Goal: Information Seeking & Learning: Learn about a topic

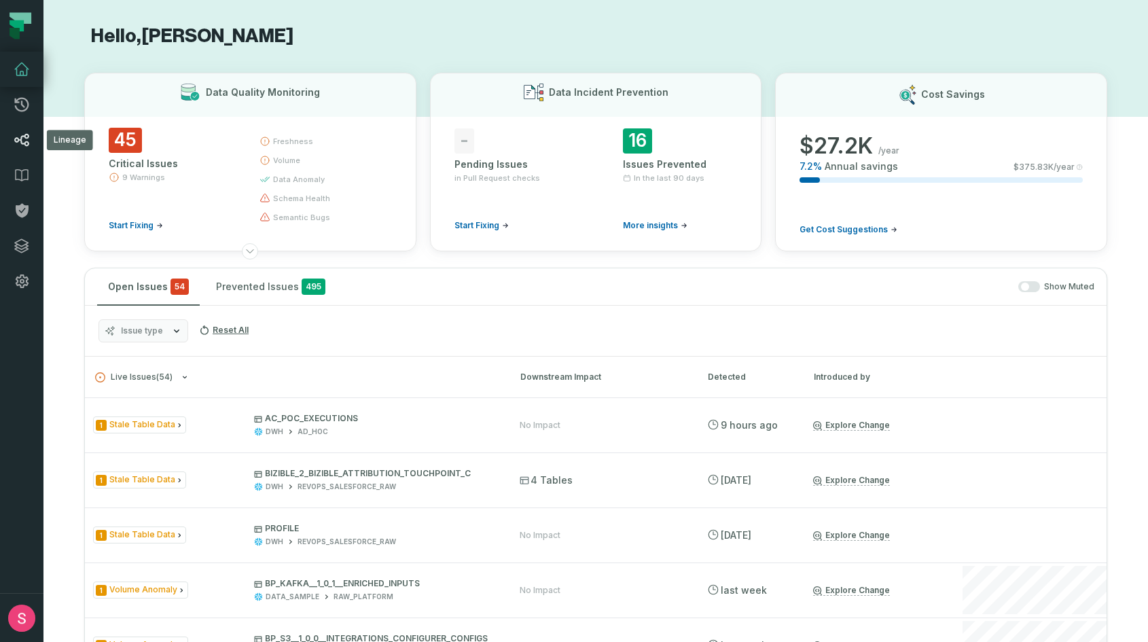
click at [24, 138] on icon at bounding box center [22, 140] width 16 height 16
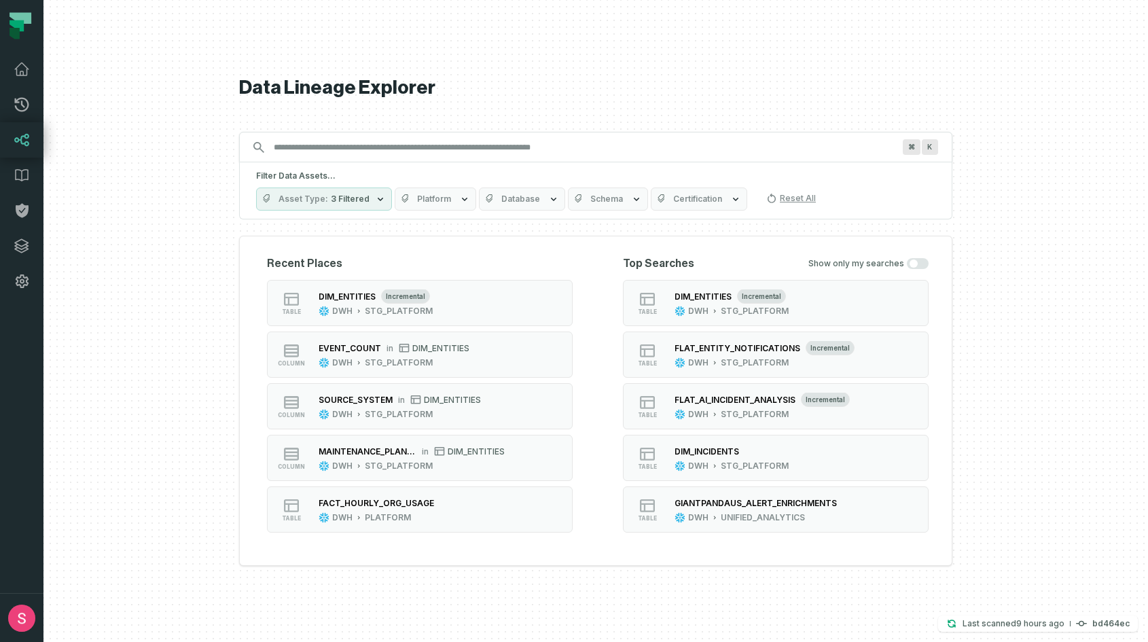
click at [305, 151] on input "Discovery Provider cmdk menu" at bounding box center [584, 148] width 636 height 22
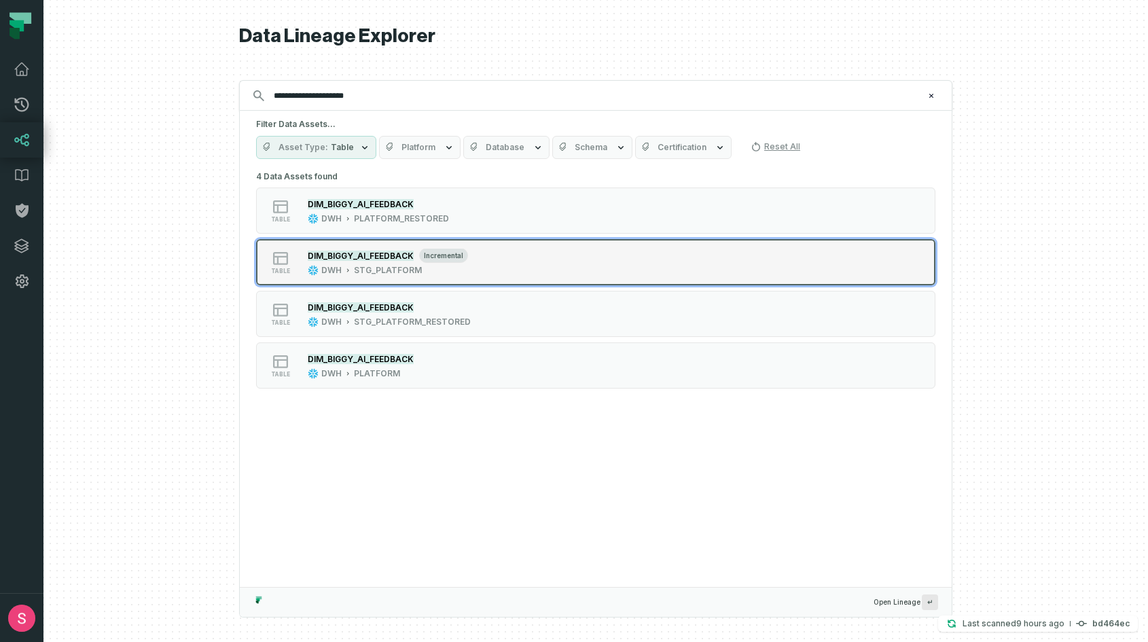
type input "**********"
click at [458, 272] on div "DWH STG_PLATFORM" at bounding box center [388, 270] width 160 height 11
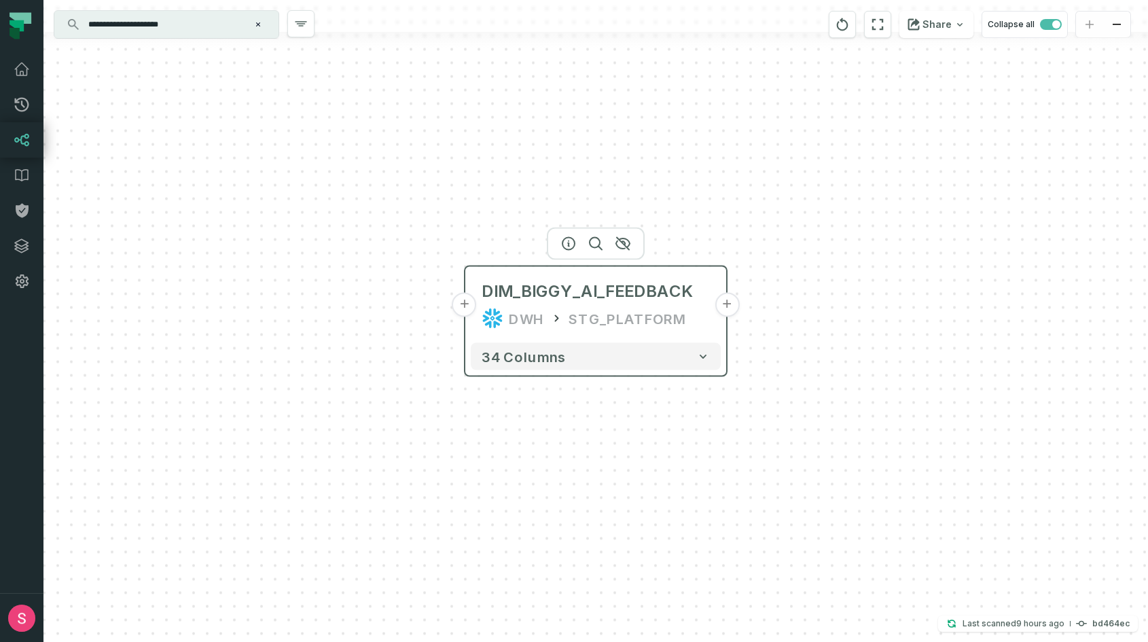
click at [730, 302] on button "+" at bounding box center [727, 305] width 24 height 24
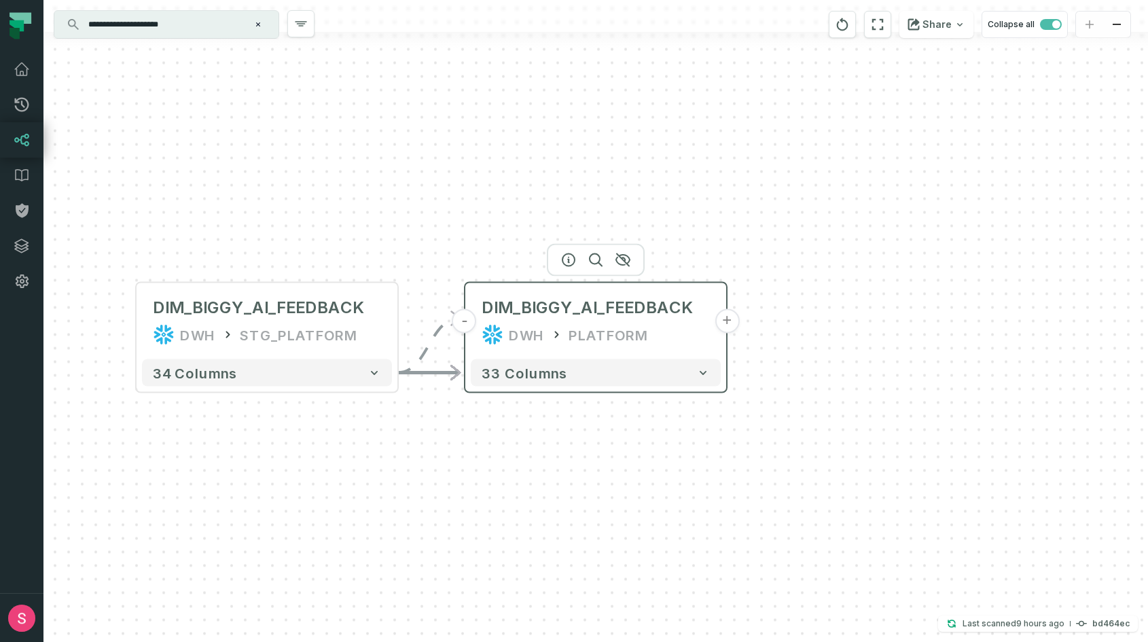
click at [728, 320] on button "+" at bounding box center [727, 321] width 24 height 24
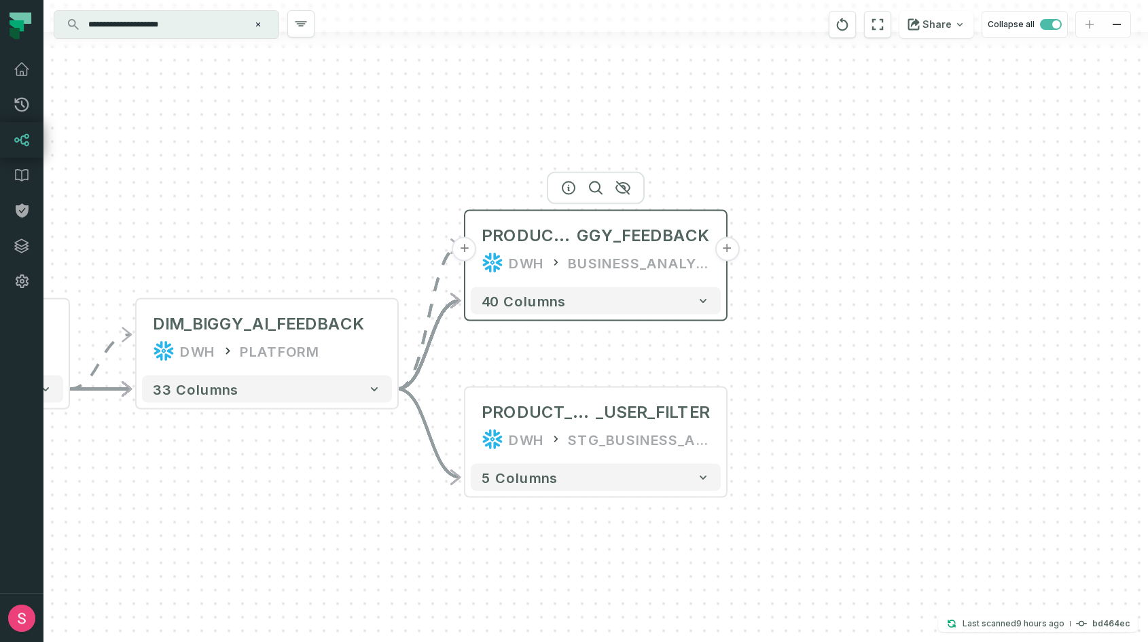
click at [732, 249] on button "+" at bounding box center [727, 249] width 24 height 24
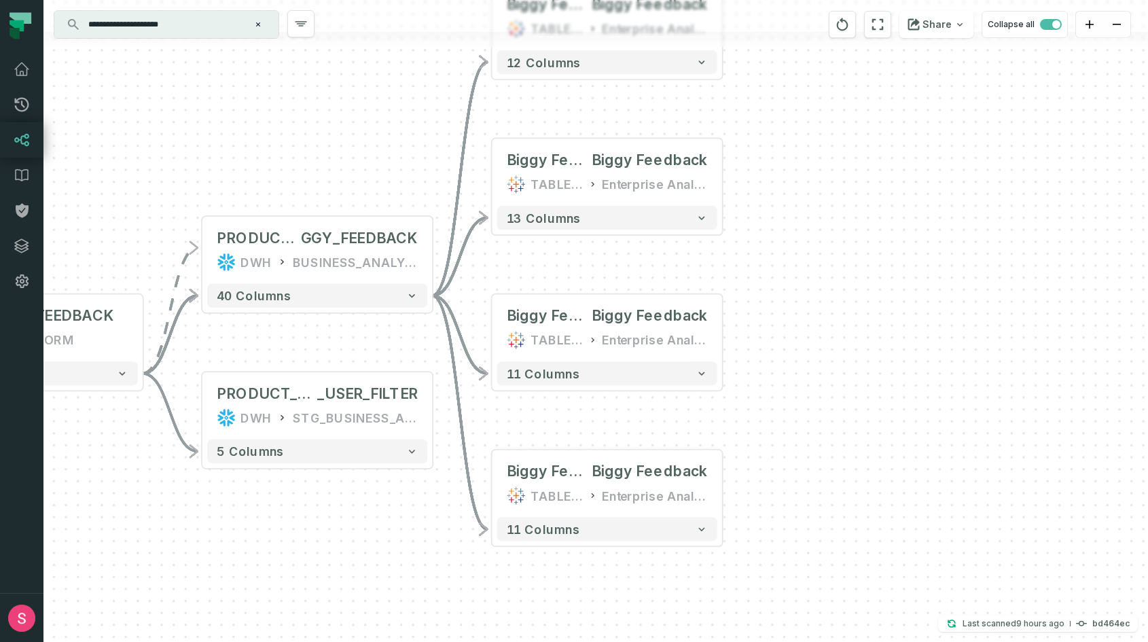
drag, startPoint x: 404, startPoint y: 486, endPoint x: 447, endPoint y: 298, distance: 193.0
click at [447, 298] on div "- Biggy Feedback by Use Case @ Biggy Feedback TABLEAU Enterprise Analytics 12 c…" at bounding box center [595, 321] width 1105 height 642
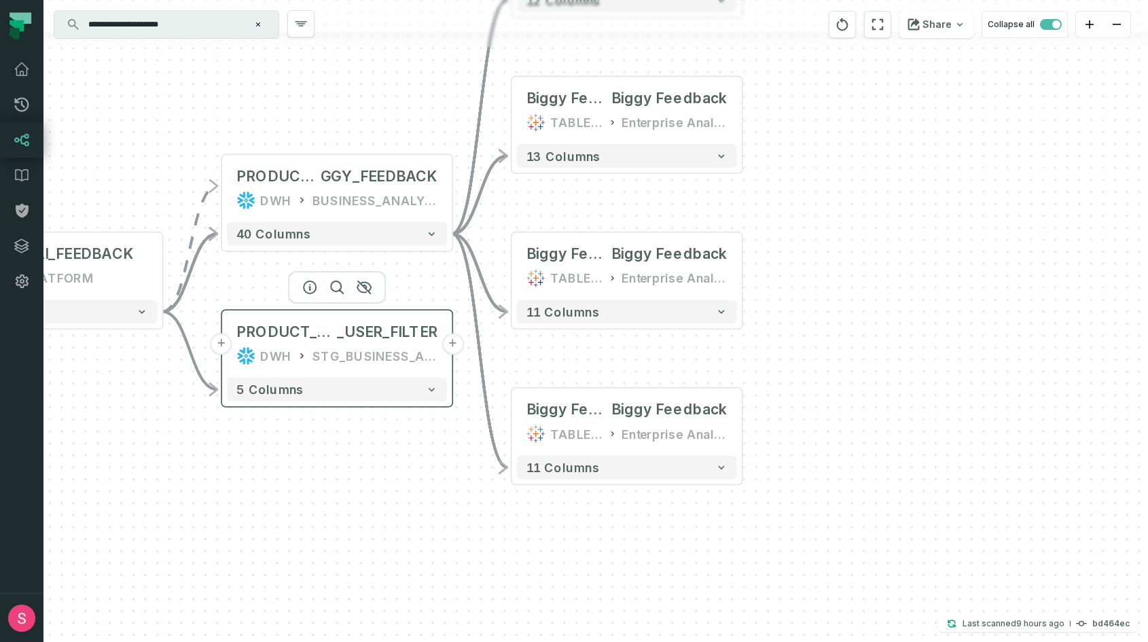
click at [458, 346] on button "+" at bounding box center [453, 345] width 22 height 22
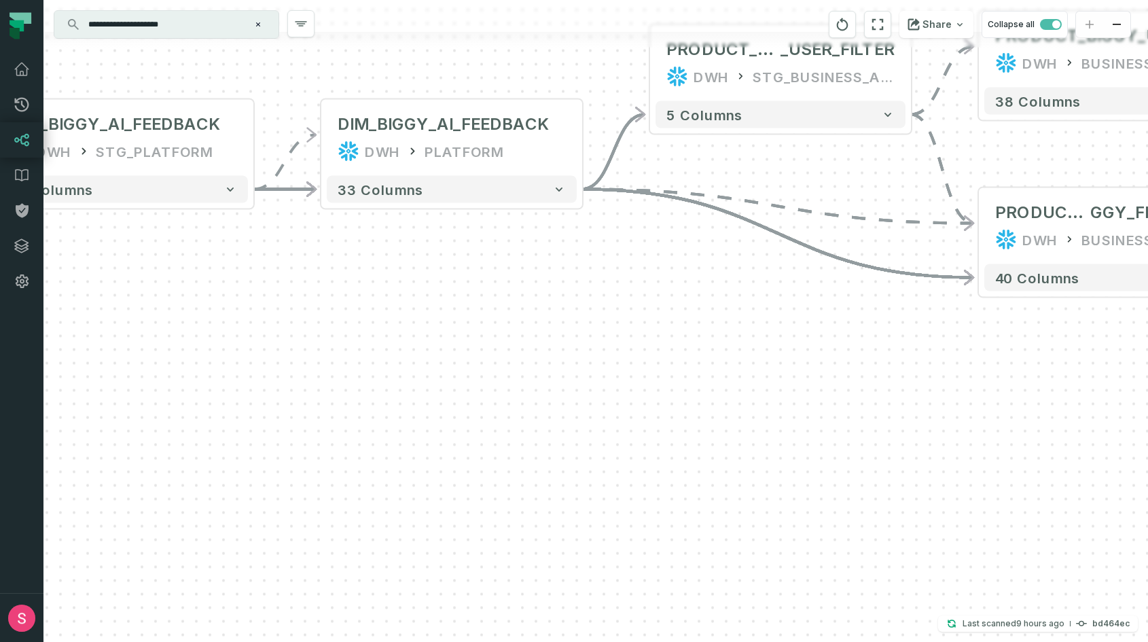
drag, startPoint x: 406, startPoint y: 585, endPoint x: 948, endPoint y: 310, distance: 607.7
click at [948, 310] on div "+ PRODUCT_BIGGY_USAGE DWH BUSINESS_ANALYTICS + 38 columns - Biggy Feedback by U…" at bounding box center [595, 321] width 1105 height 642
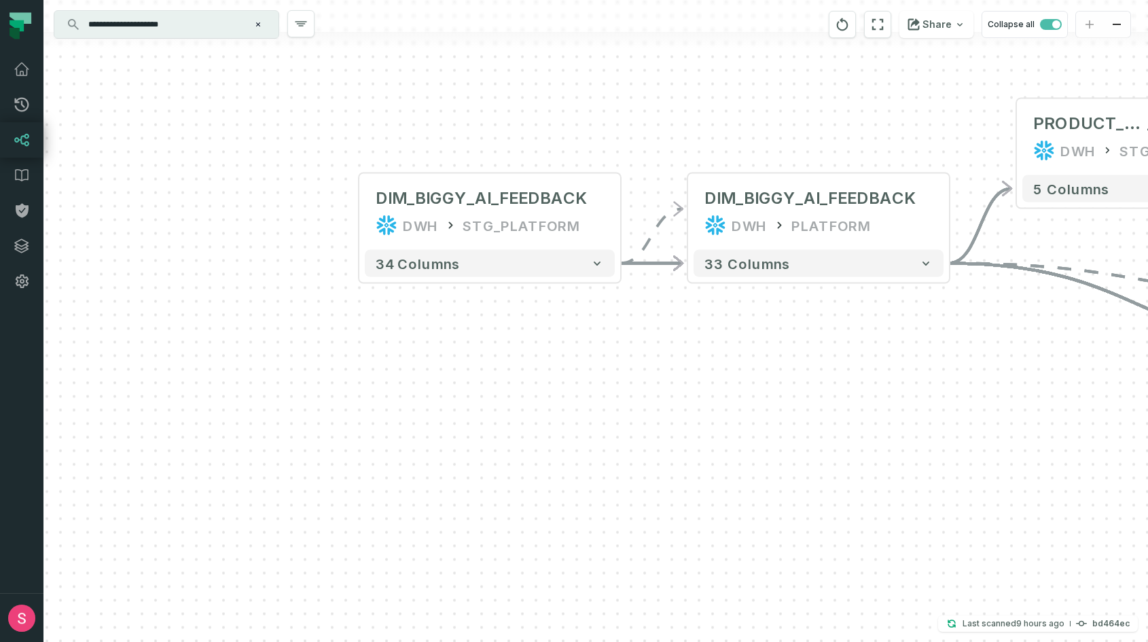
drag, startPoint x: 414, startPoint y: 226, endPoint x: 753, endPoint y: 302, distance: 346.8
click at [753, 302] on div "+ PRODUCT_BIGGY_USAGE DWH BUSINESS_ANALYTICS + 38 columns - Biggy Feedback by U…" at bounding box center [595, 321] width 1105 height 642
click at [359, 215] on button "+" at bounding box center [358, 212] width 24 height 24
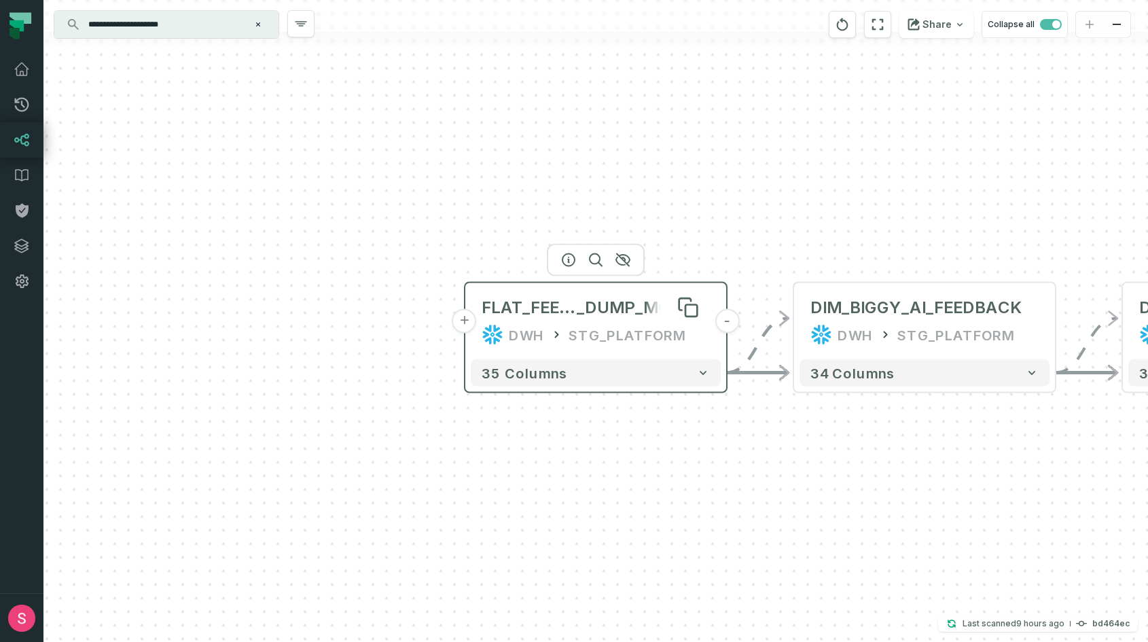
click at [529, 305] on span "FLAT_FEEDBACK" at bounding box center [529, 308] width 95 height 22
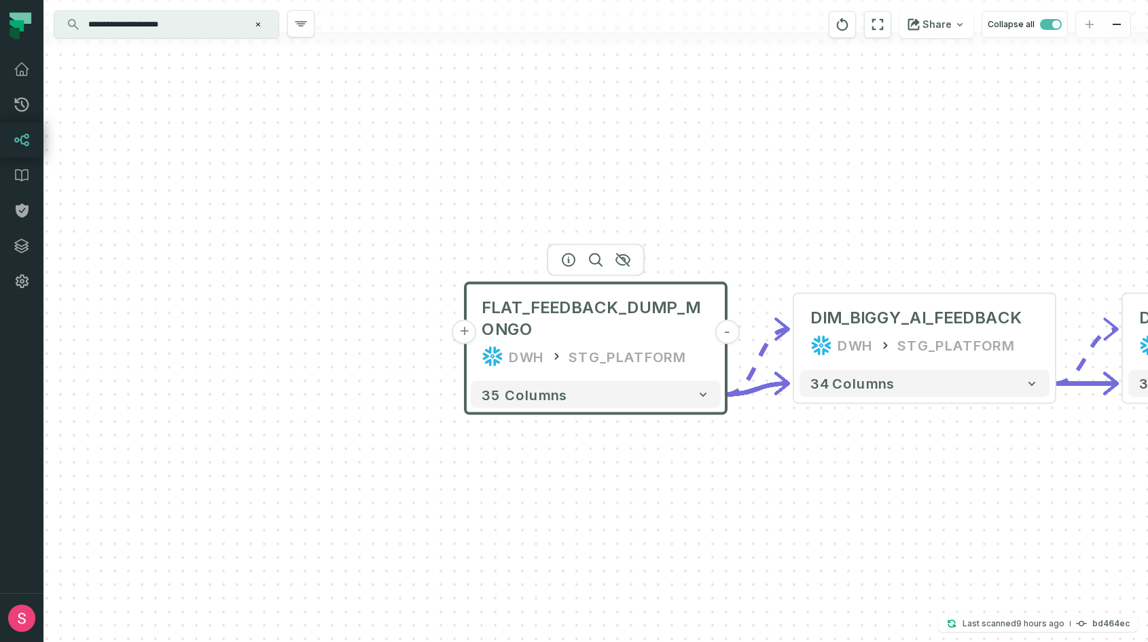
click at [461, 332] on button "+" at bounding box center [464, 332] width 24 height 24
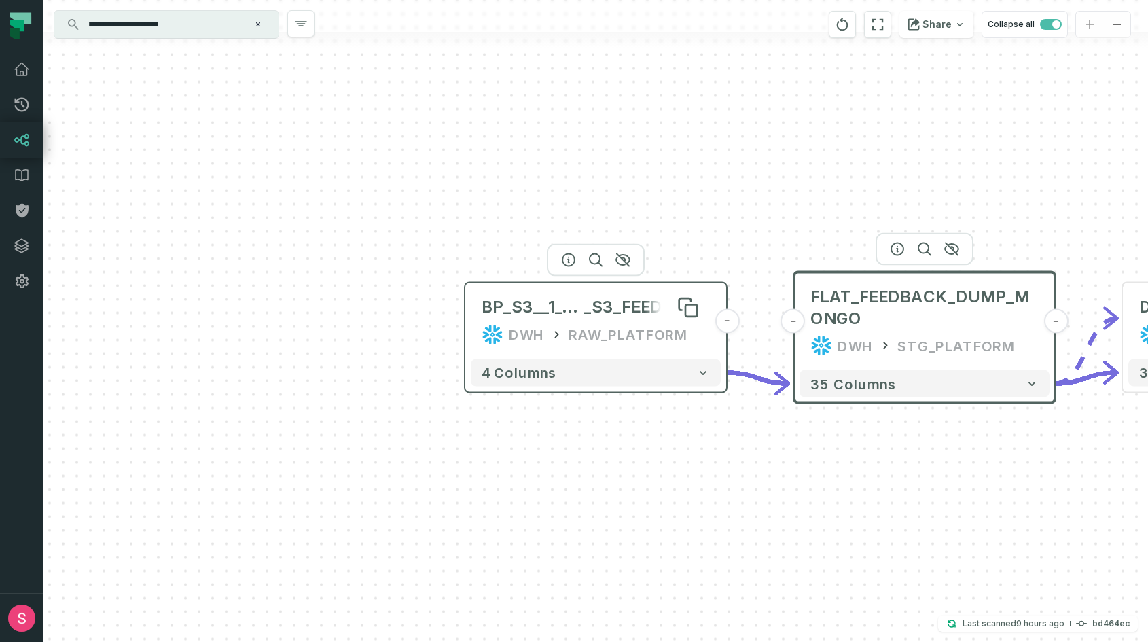
click at [543, 303] on span "BP_S3__1_0_0__DUMP_MONGO_TO" at bounding box center [533, 307] width 102 height 22
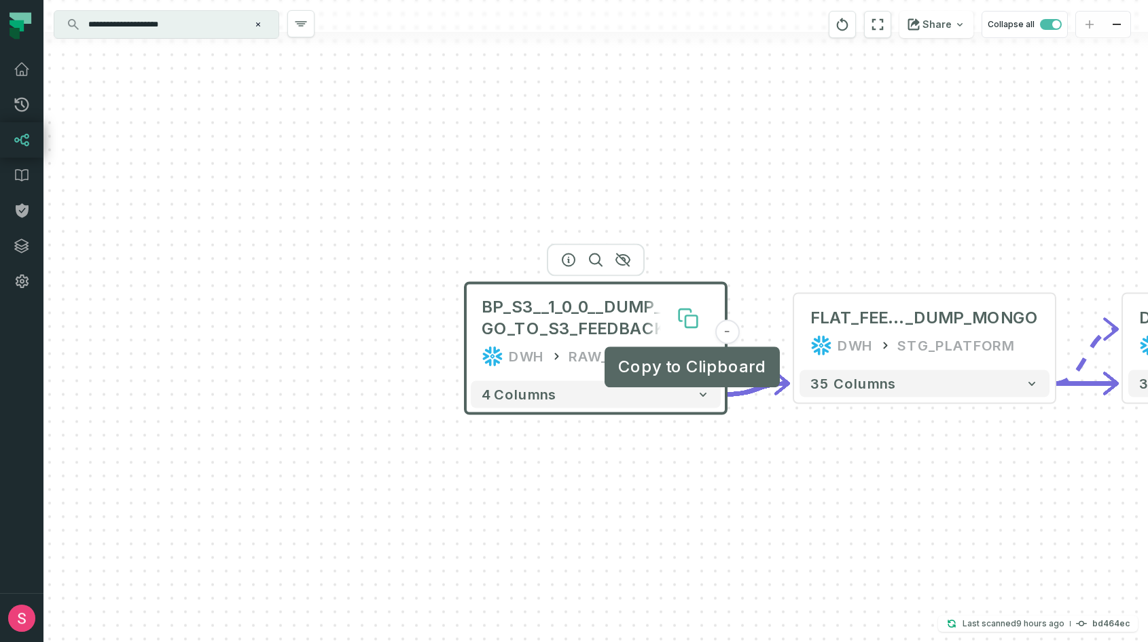
click at [692, 320] on icon at bounding box center [691, 321] width 12 height 12
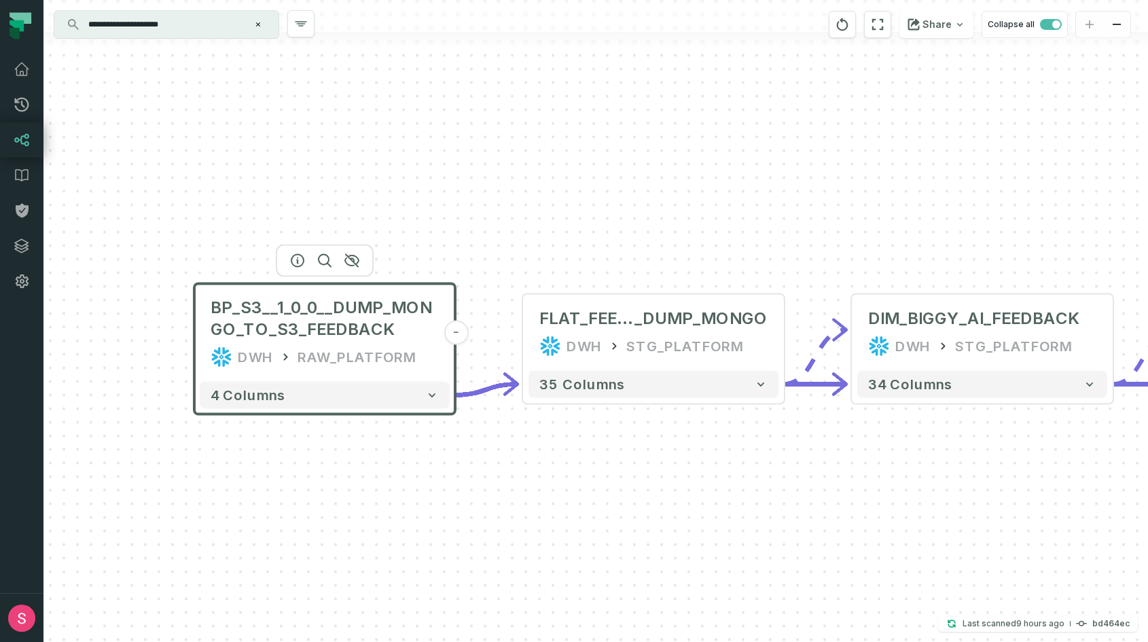
drag, startPoint x: 961, startPoint y: 458, endPoint x: 197, endPoint y: 375, distance: 768.1
click at [197, 375] on div "BP_S3__1_0_0__DUMP_MONGO_TO_S3_FEEDBACK DWH RAW_PLATFORM - 4 columns - FLAT_FEE…" at bounding box center [595, 321] width 1105 height 642
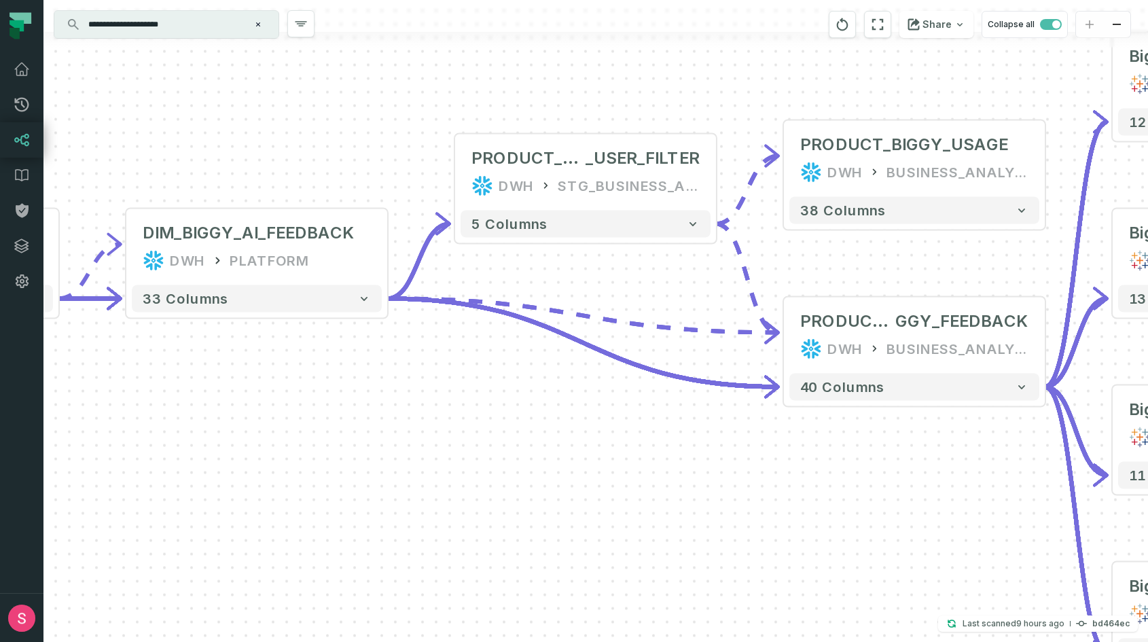
drag, startPoint x: 851, startPoint y: 428, endPoint x: 289, endPoint y: 425, distance: 561.9
click at [289, 425] on div "BP_S3__1_0_0__DUMP_MONGO_TO_S3_FEEDBACK DWH RAW_PLATFORM - 4 columns - FLAT_FEE…" at bounding box center [595, 321] width 1105 height 642
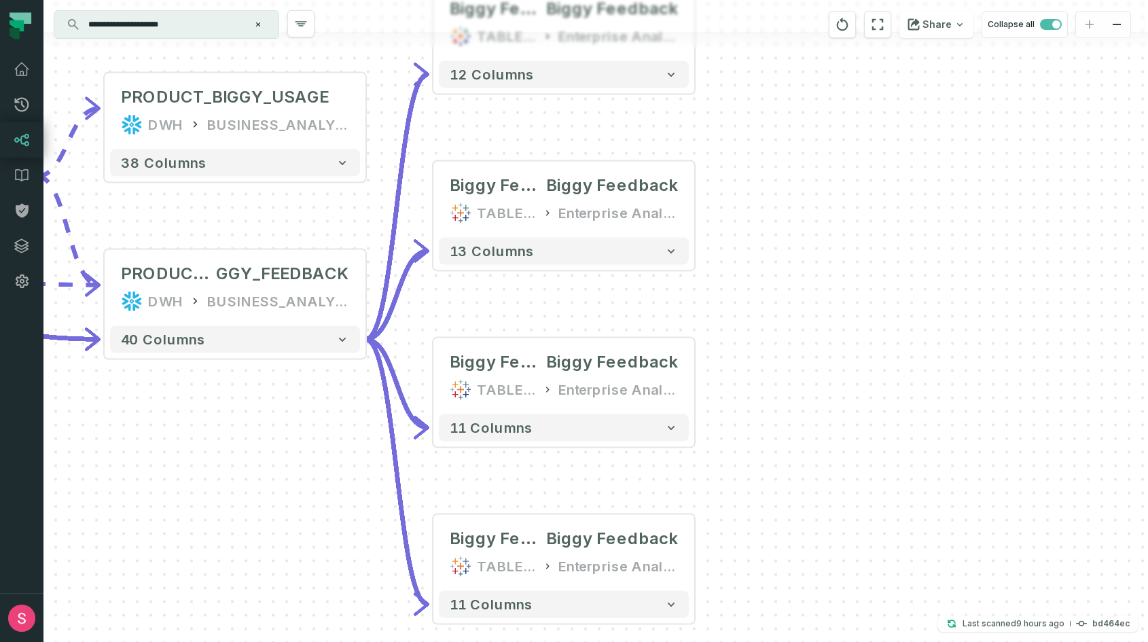
drag, startPoint x: 679, startPoint y: 474, endPoint x: 0, endPoint y: 424, distance: 681.2
click at [0, 424] on body "**********" at bounding box center [574, 321] width 1148 height 642
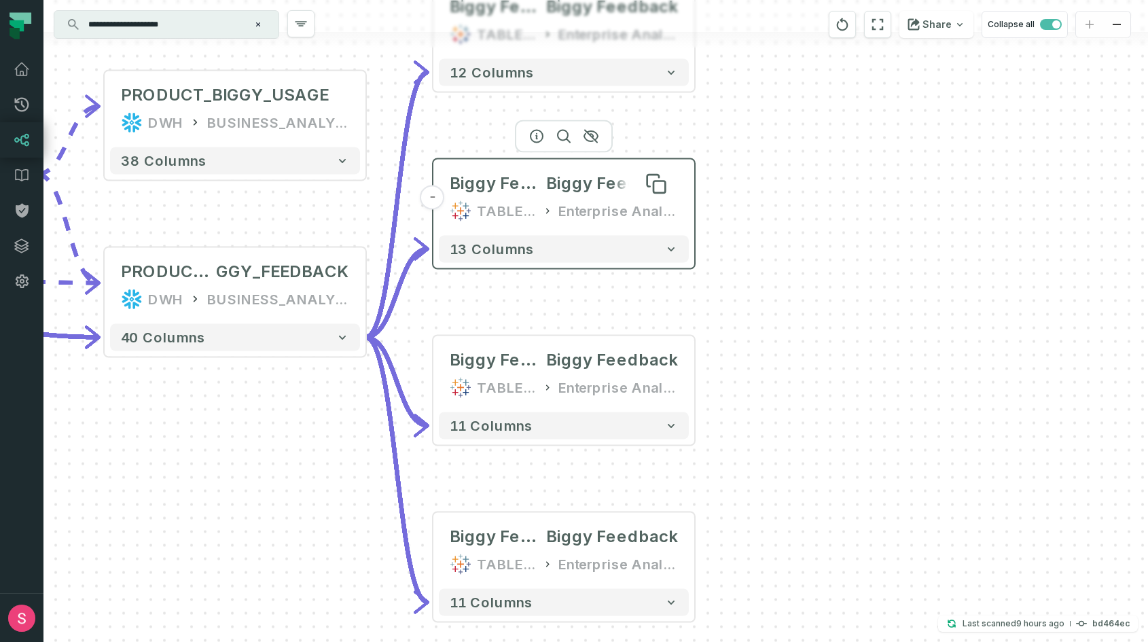
click at [577, 182] on span "Biggy Feedback" at bounding box center [612, 184] width 132 height 22
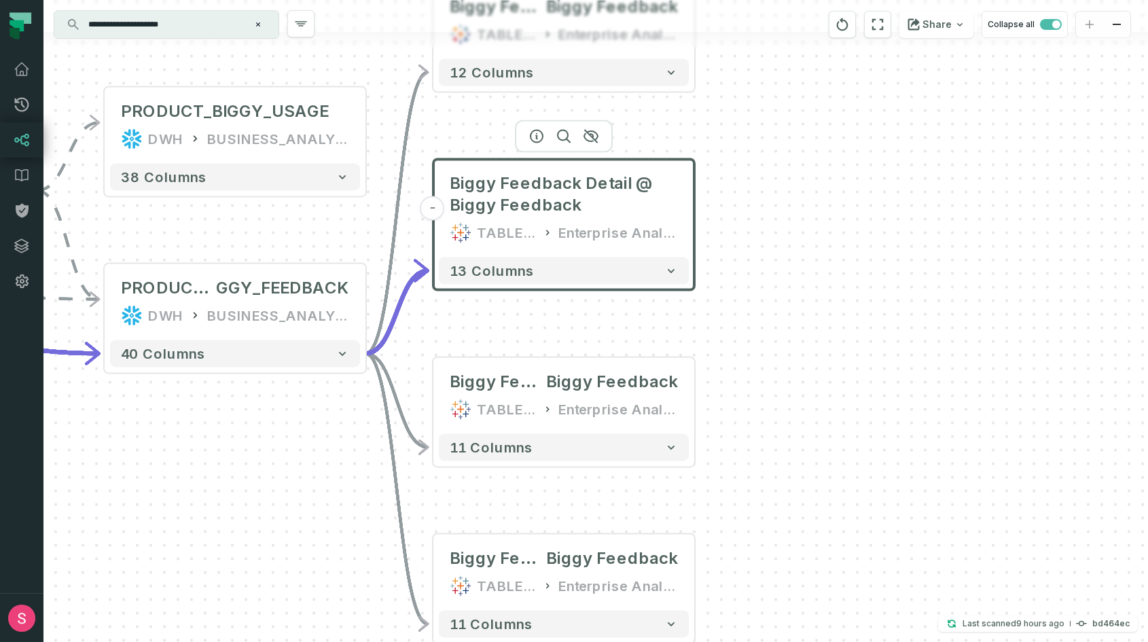
drag, startPoint x: 803, startPoint y: 103, endPoint x: 803, endPoint y: 260, distance: 156.9
click at [803, 260] on div "BP_S3__1_0_0__DUMP_MONGO_TO _S3_FEEDBACK DWH RAW_PLATFORM - 4 columns - FLAT_FE…" at bounding box center [595, 321] width 1105 height 642
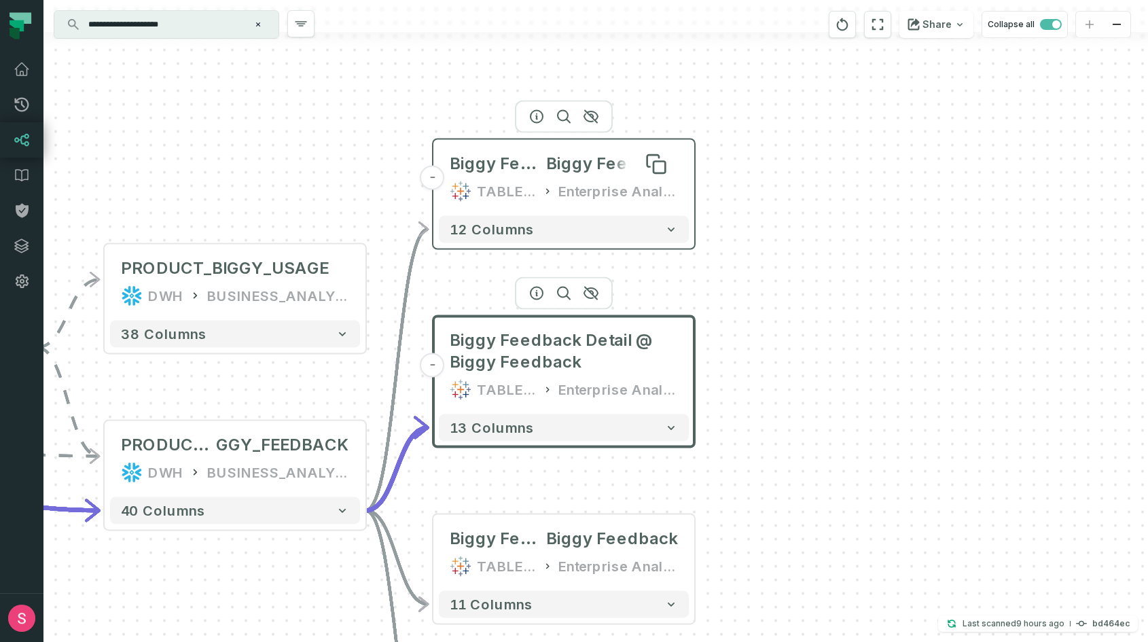
click at [601, 165] on span "Biggy Feedback" at bounding box center [612, 164] width 132 height 22
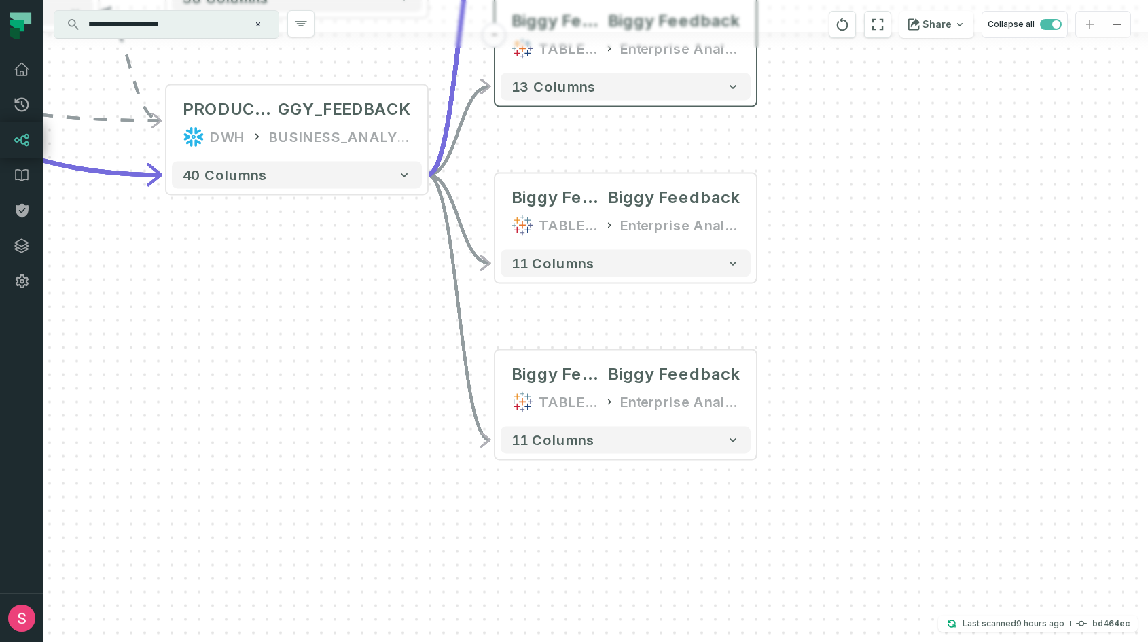
drag, startPoint x: 779, startPoint y: 370, endPoint x: 832, endPoint y: 60, distance: 313.6
click at [832, 60] on div "BP_S3__1_0_0__DUMP_MONGO_TO _S3_FEEDBACK DWH RAW_PLATFORM - 4 columns - FLAT_FE…" at bounding box center [595, 321] width 1105 height 642
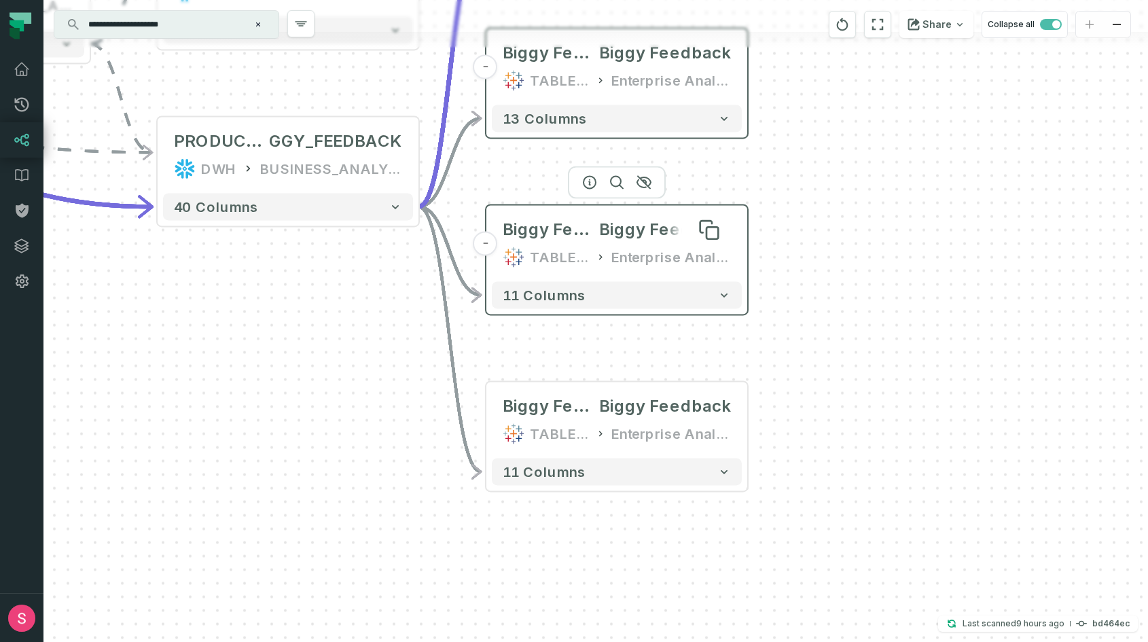
click at [623, 228] on span "Biggy Feedback" at bounding box center [665, 230] width 132 height 22
click at [616, 240] on span "Biggy Feedback" at bounding box center [665, 230] width 132 height 22
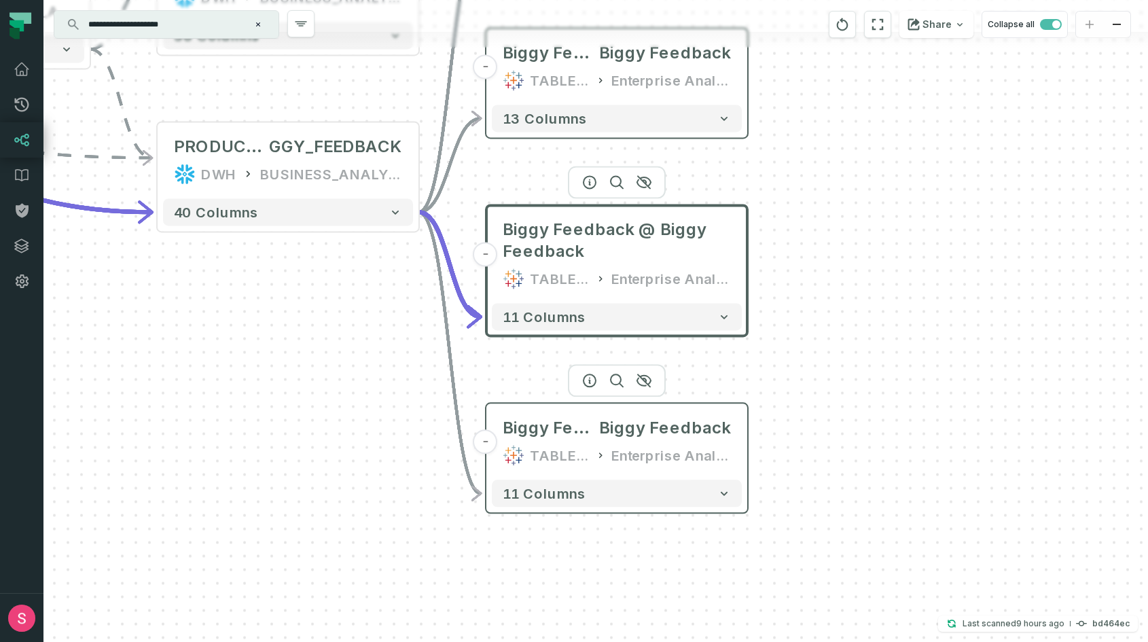
click at [612, 447] on div "Enterprise Analytics" at bounding box center [671, 455] width 120 height 22
click at [624, 434] on span "Biggy Feedback" at bounding box center [665, 428] width 132 height 22
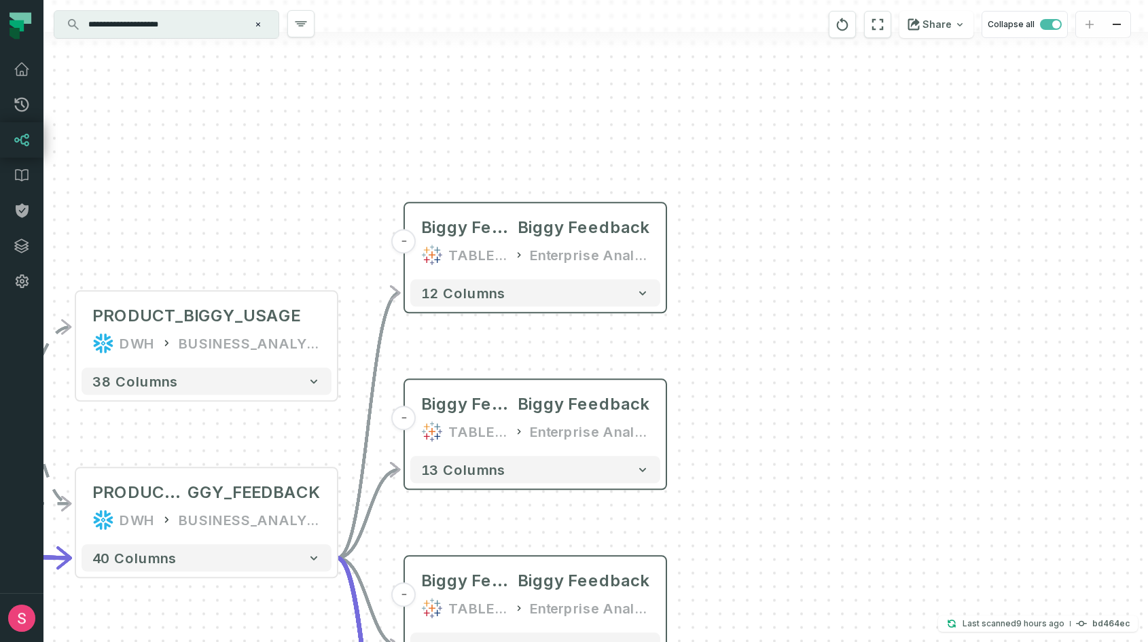
drag, startPoint x: 853, startPoint y: 273, endPoint x: 770, endPoint y: 600, distance: 337.0
click at [770, 600] on div "BP_S3__1_0_0__DUMP_MONGO_TO _S3_FEEDBACK DWH RAW_PLATFORM - 4 columns - FLAT_FE…" at bounding box center [595, 321] width 1105 height 642
